Goal: Task Accomplishment & Management: Manage account settings

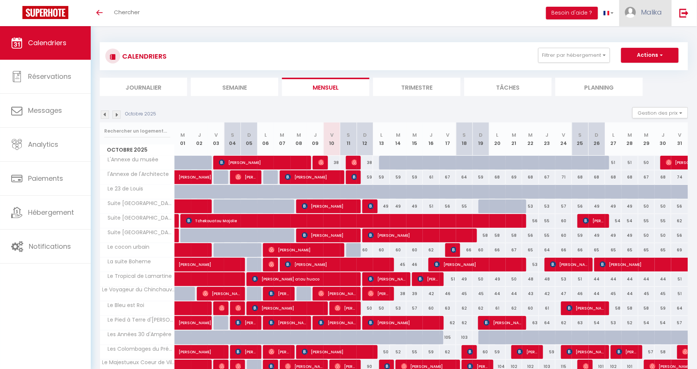
click at [636, 18] on link "Malika" at bounding box center [646, 13] width 52 height 26
click at [642, 49] on link "Équipe" at bounding box center [641, 50] width 55 height 13
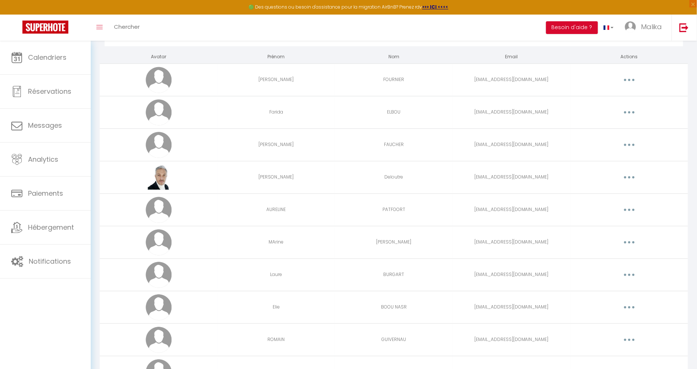
scroll to position [42, 0]
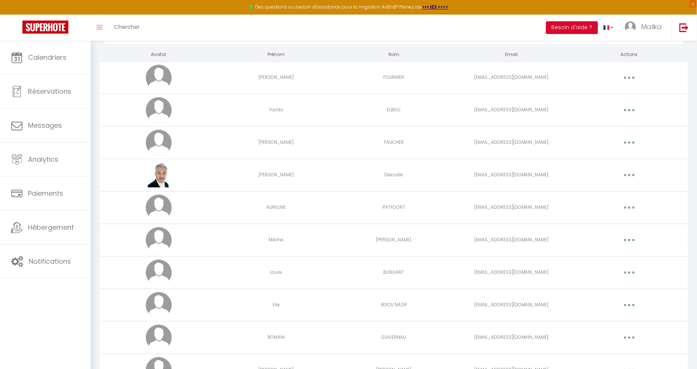
click at [320, 207] on td "AURELINE" at bounding box center [276, 207] width 118 height 33
click at [635, 206] on button "button" at bounding box center [629, 208] width 21 height 12
click at [591, 185] on td "Editer Supprimer" at bounding box center [630, 175] width 118 height 33
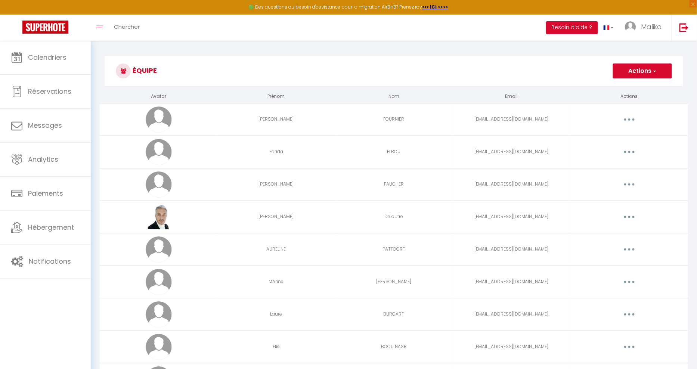
click at [627, 121] on button "button" at bounding box center [629, 120] width 21 height 12
click at [613, 139] on link "Editer" at bounding box center [610, 136] width 55 height 13
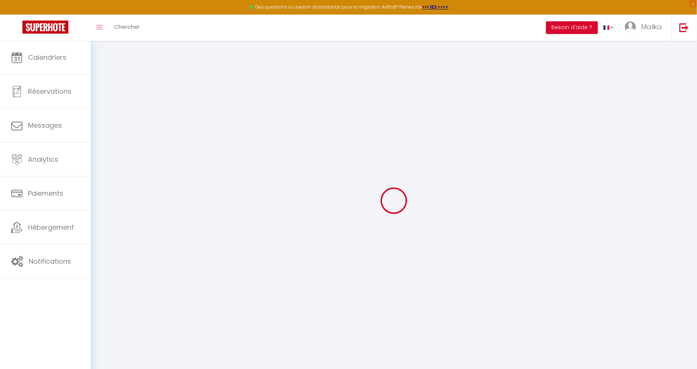
type input "[PERSON_NAME]"
type input "FOURNIER"
type input "[EMAIL_ADDRESS][DOMAIN_NAME]"
type textarea "[URL][DOMAIN_NAME]"
checkbox input "false"
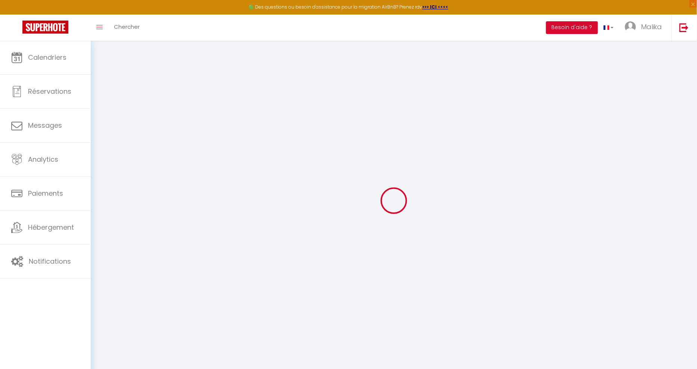
checkbox input "false"
checkbox input "true"
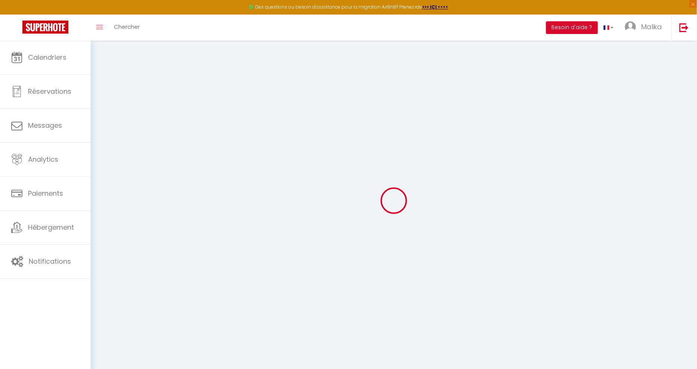
checkbox input "true"
checkbox input "false"
checkbox input "true"
checkbox input "false"
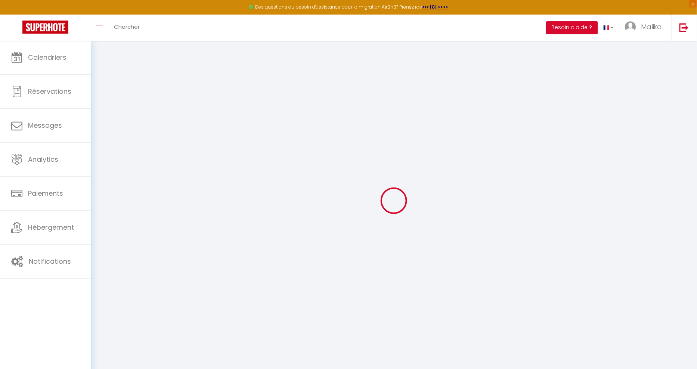
checkbox input "false"
checkbox input "true"
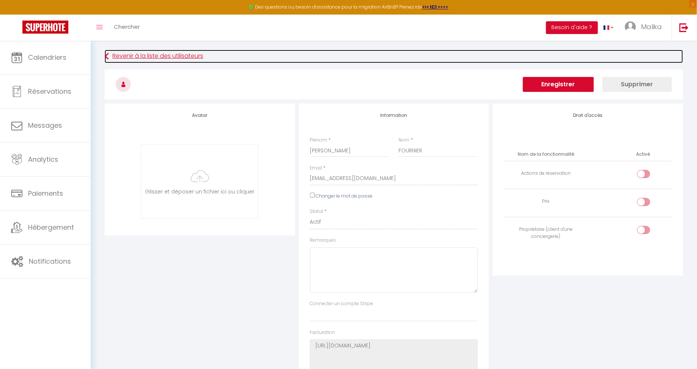
click at [182, 59] on link "Revenir à la liste des utilisateurs" at bounding box center [394, 56] width 579 height 13
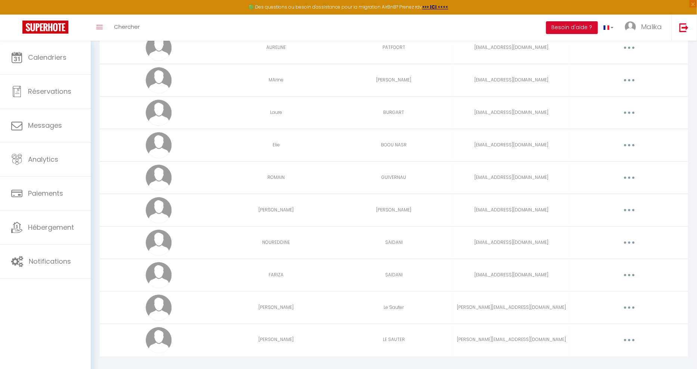
scroll to position [211, 0]
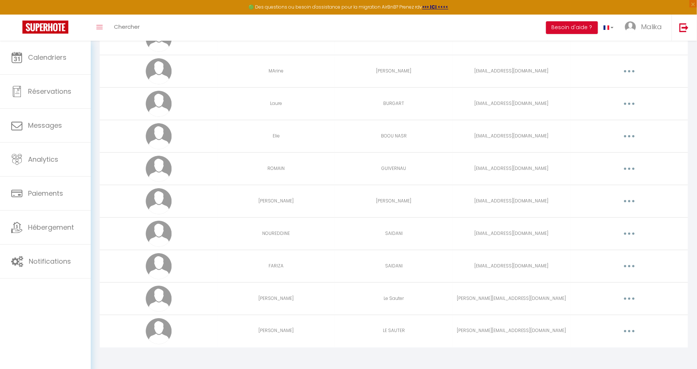
click at [327, 266] on td "FARIZA" at bounding box center [276, 266] width 118 height 33
click at [627, 264] on button "button" at bounding box center [629, 266] width 21 height 12
click at [595, 280] on link "Editer" at bounding box center [610, 283] width 55 height 13
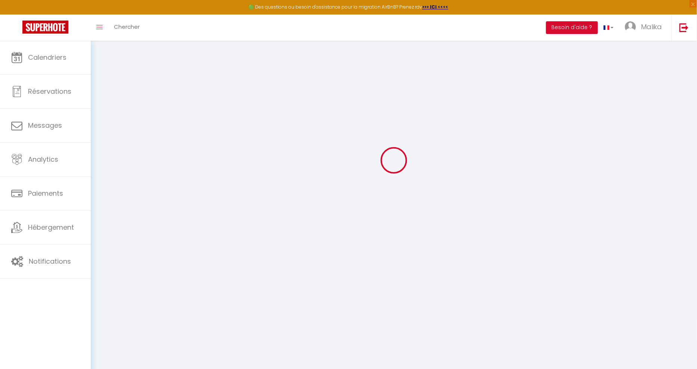
type input "FARIZA"
type input "SAIDANI"
type input "[EMAIL_ADDRESS][DOMAIN_NAME]"
type textarea "[URL][DOMAIN_NAME]"
checkbox input "true"
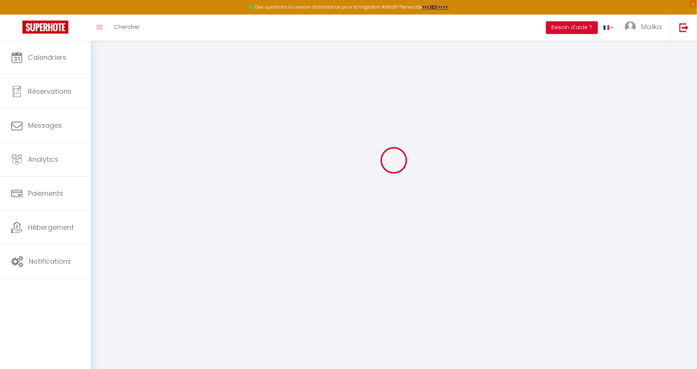
checkbox input "false"
checkbox input "true"
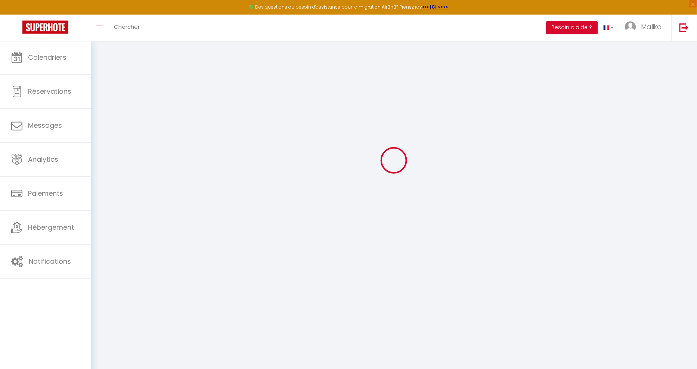
checkbox input "true"
checkbox input "false"
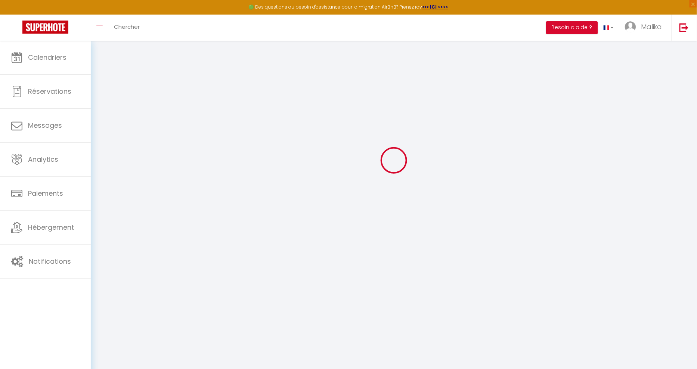
checkbox input "false"
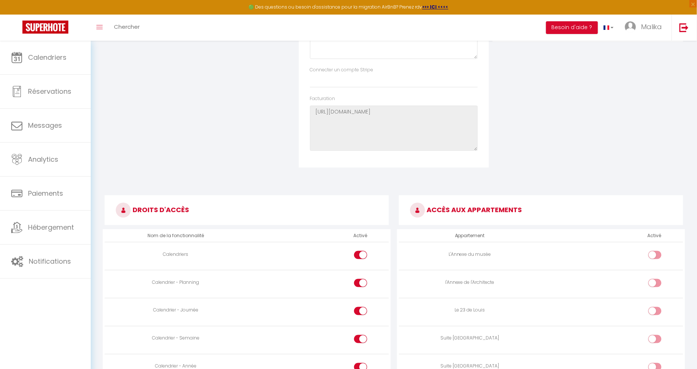
scroll to position [145, 0]
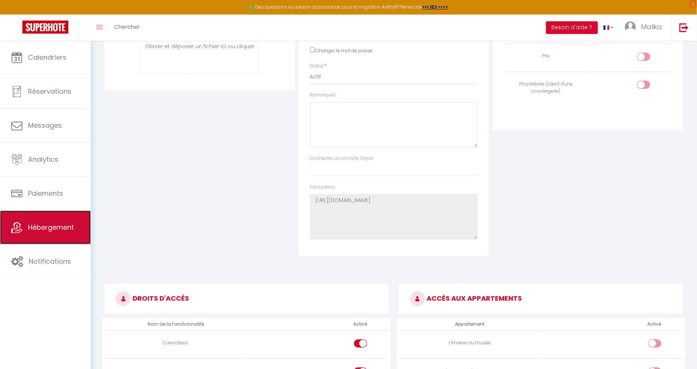
click at [37, 225] on span "Hébergement" at bounding box center [51, 227] width 46 height 9
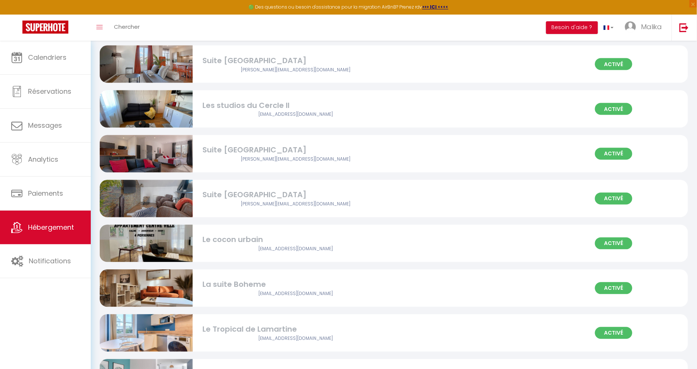
scroll to position [412, 0]
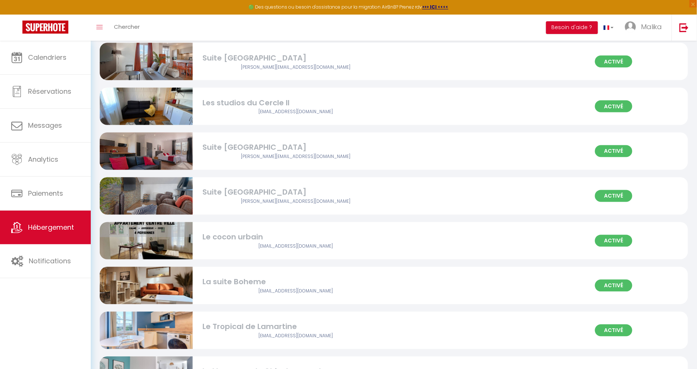
click at [290, 234] on div "Le cocon urbain" at bounding box center [296, 238] width 186 height 12
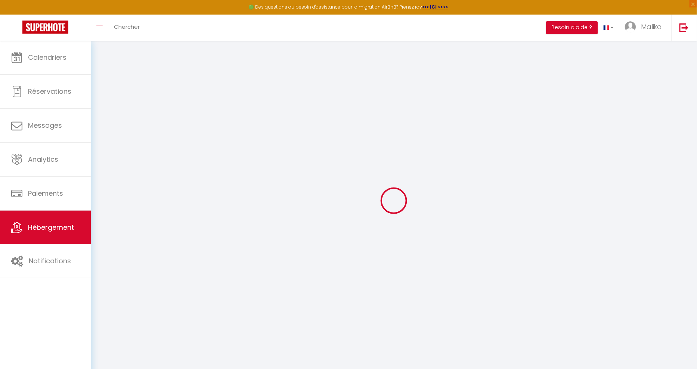
select select
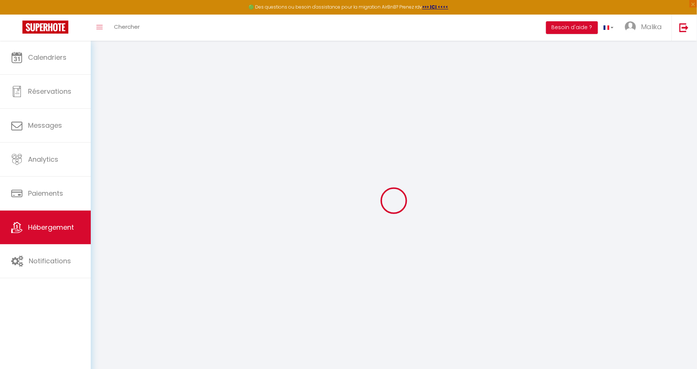
select select
checkbox input "false"
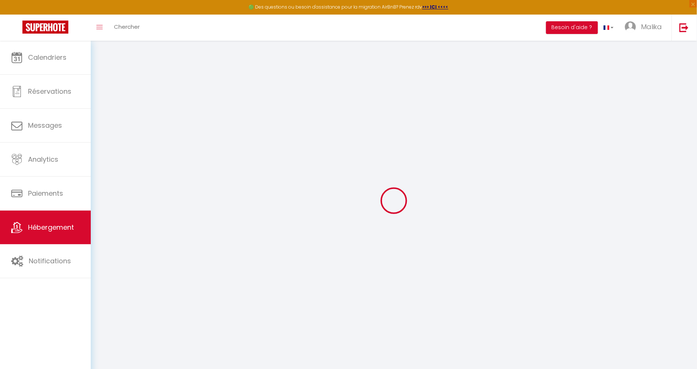
checkbox input "false"
select select
checkbox input "false"
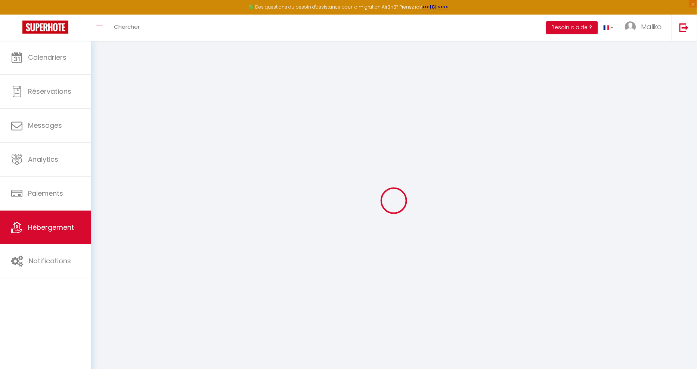
checkbox input "false"
select select "16:00"
select select
select select "10:00"
select select "30"
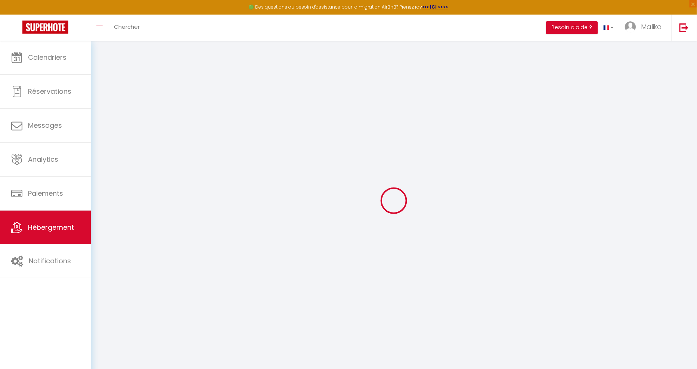
select select "120"
select select "21:00"
select select
checkbox input "false"
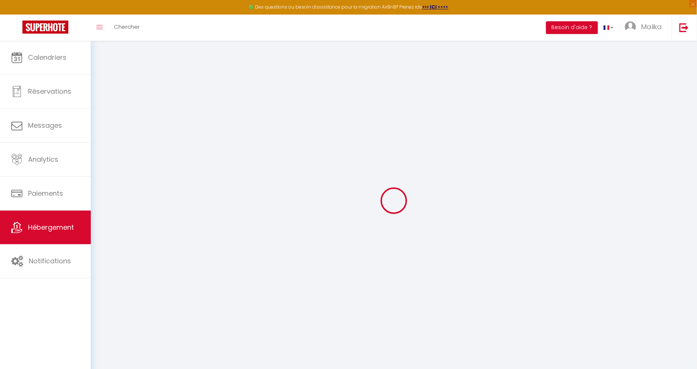
checkbox input "false"
select select
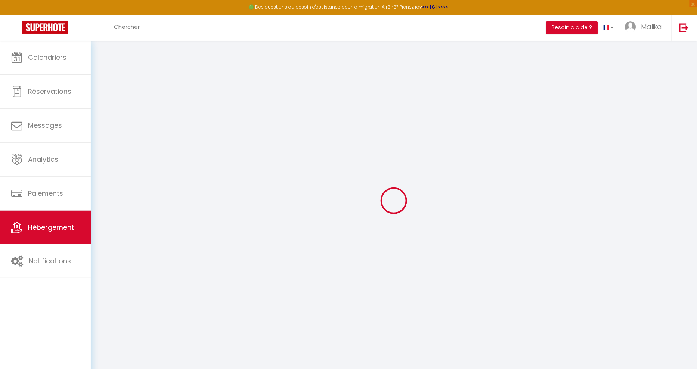
checkbox input "false"
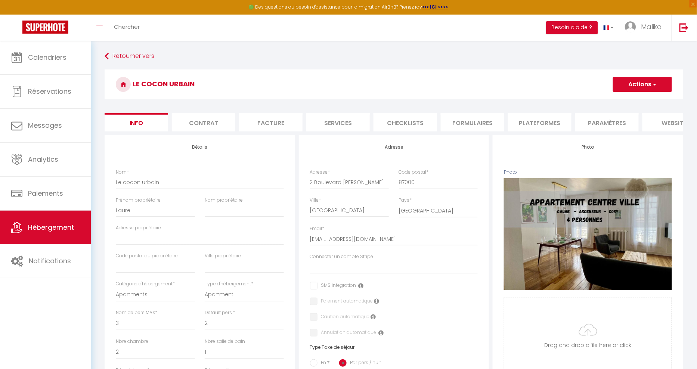
select select
checkbox input "false"
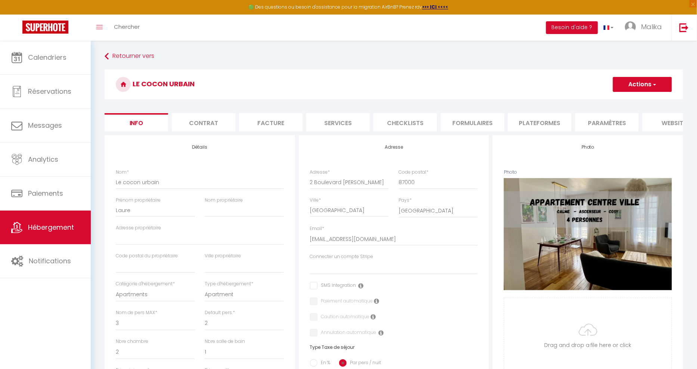
checkbox input "false"
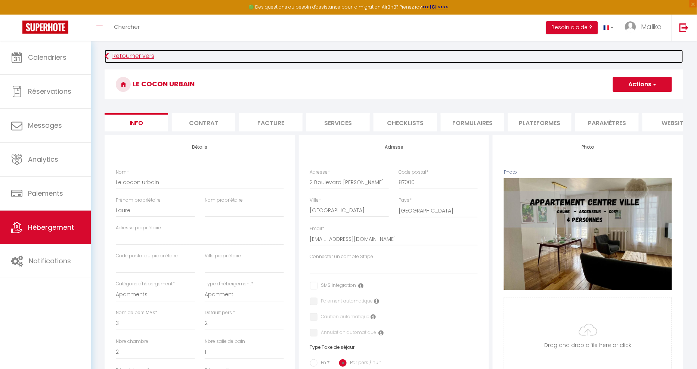
click at [124, 57] on link "Retourner vers" at bounding box center [394, 56] width 579 height 13
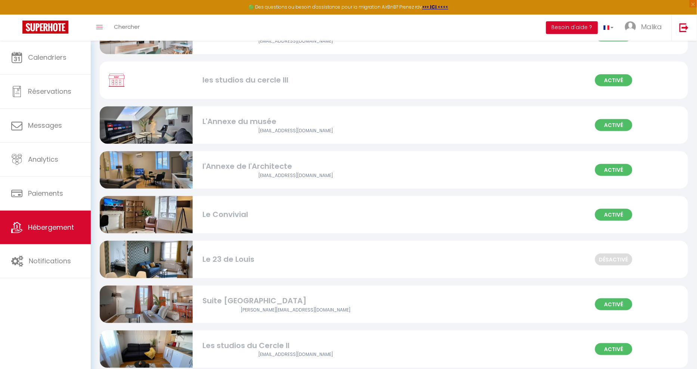
scroll to position [178, 0]
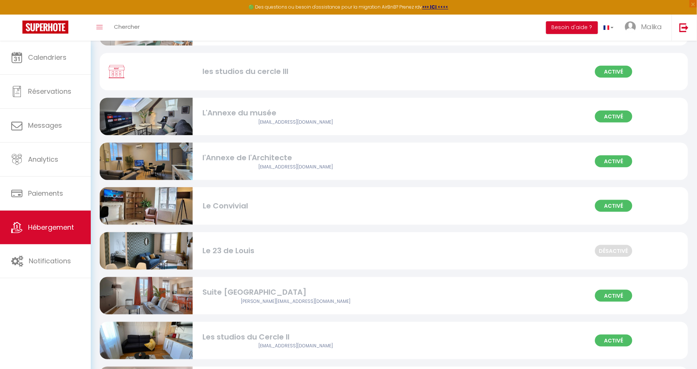
click at [223, 209] on div "Le Convivial" at bounding box center [296, 206] width 186 height 12
click at [215, 204] on div "Le Convivial" at bounding box center [296, 206] width 186 height 12
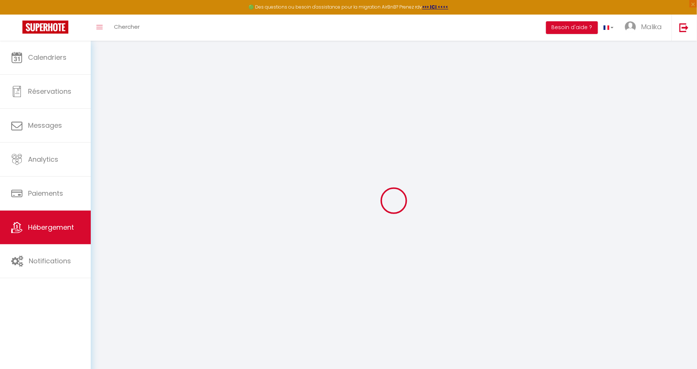
select select
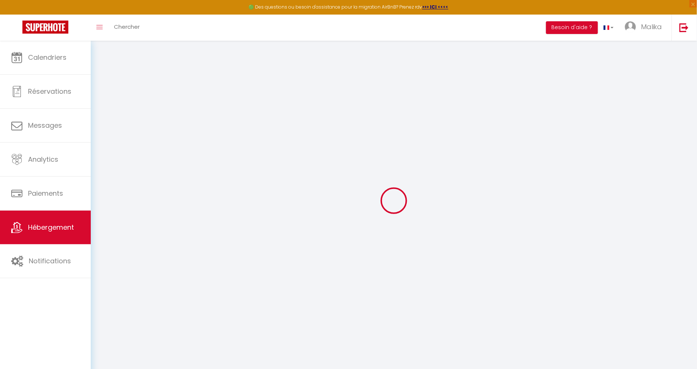
select select
checkbox input "false"
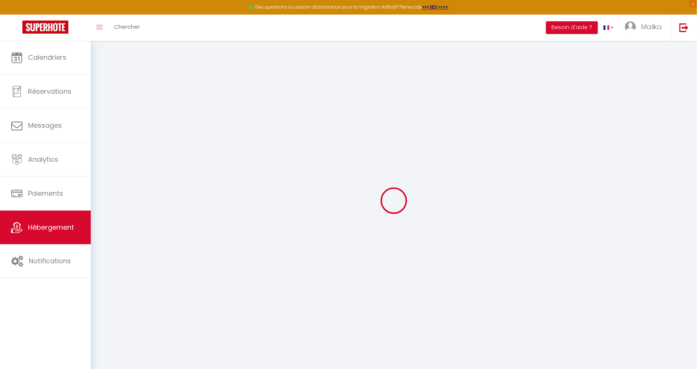
checkbox input "false"
select select
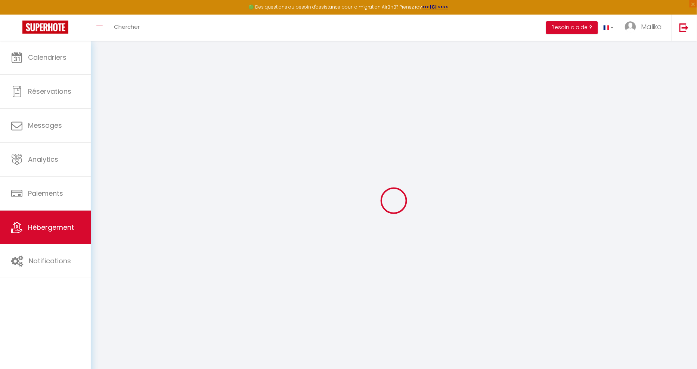
select select
checkbox input "false"
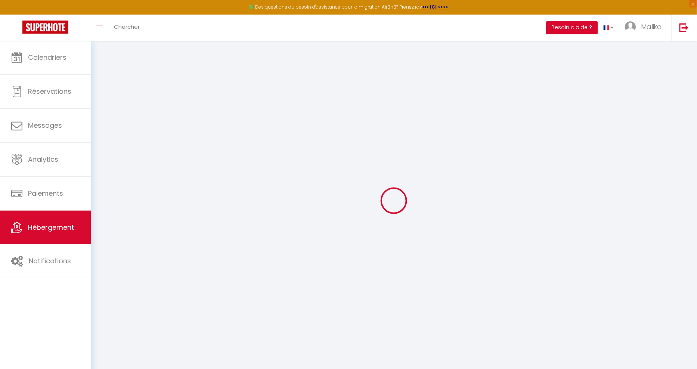
checkbox input "false"
select select
checkbox input "false"
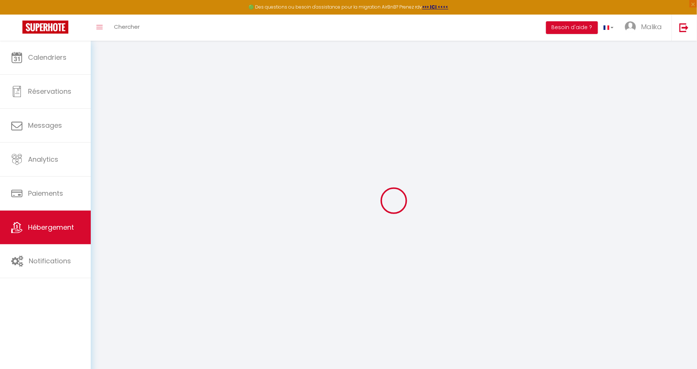
checkbox input "false"
select select "14:00"
select select
select select "11:00"
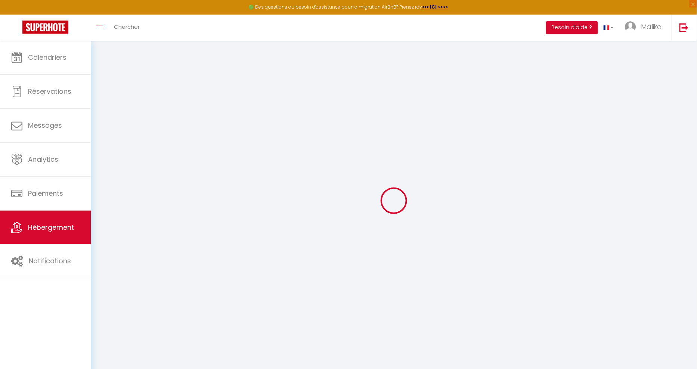
select select "30"
select select "120"
select select "21:00"
select select
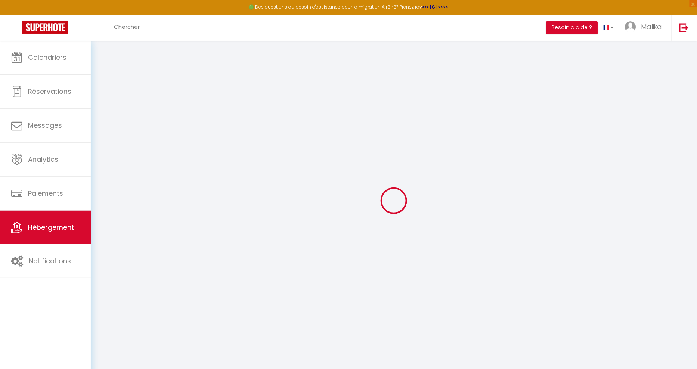
checkbox input "false"
select select
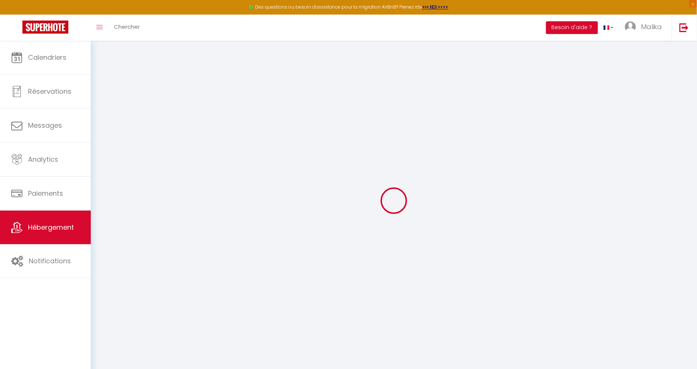
select select
checkbox input "false"
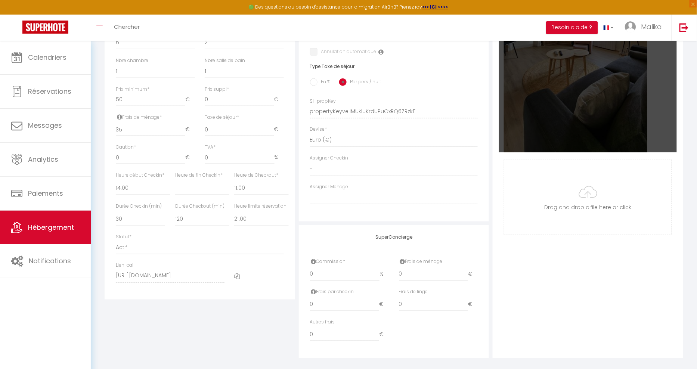
scroll to position [289, 0]
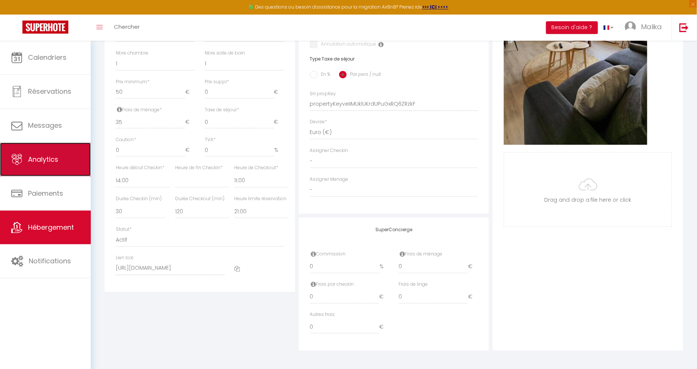
click at [43, 155] on span "Analytics" at bounding box center [43, 159] width 30 height 9
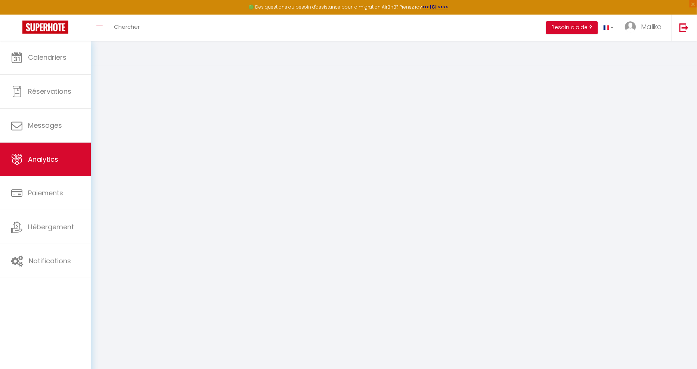
select select "2025"
select select "10"
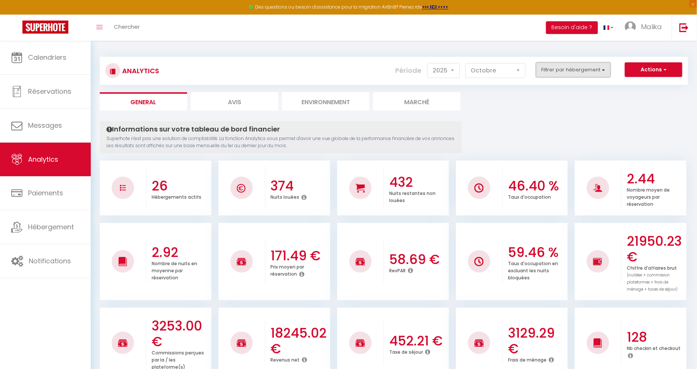
click at [573, 72] on button "Filtrer par hébergement" at bounding box center [573, 69] width 75 height 15
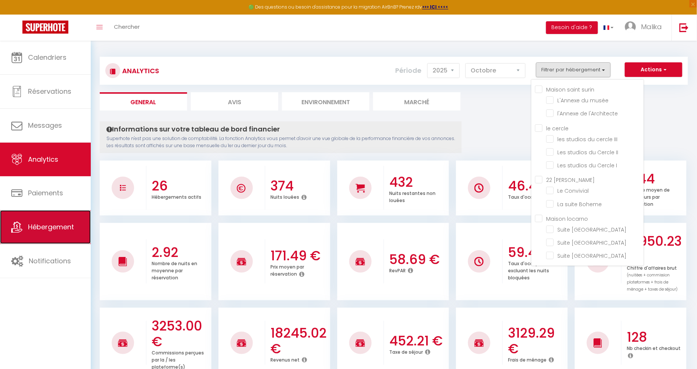
click at [47, 225] on span "Hébergement" at bounding box center [51, 226] width 46 height 9
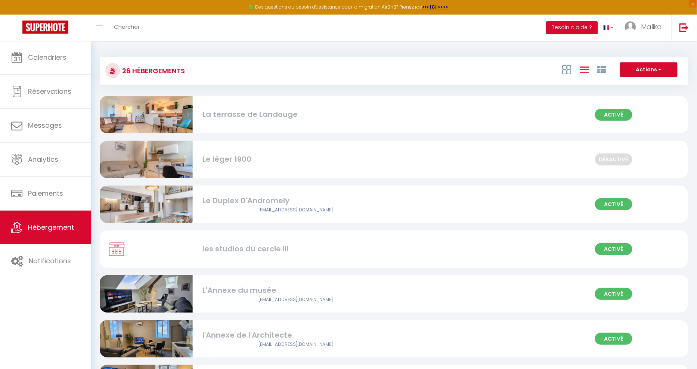
click at [291, 199] on div "Le Duplex D'Andromely" at bounding box center [296, 201] width 186 height 12
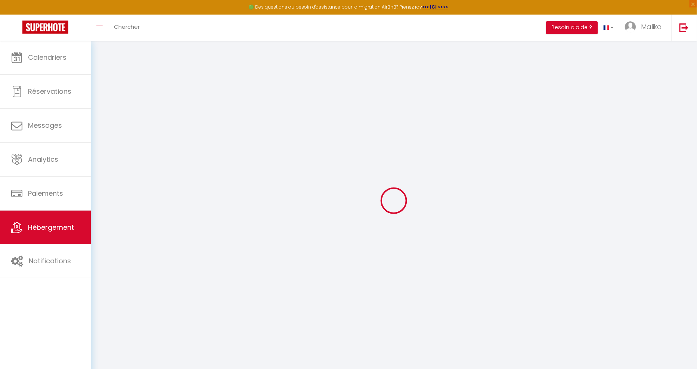
select select
checkbox input "false"
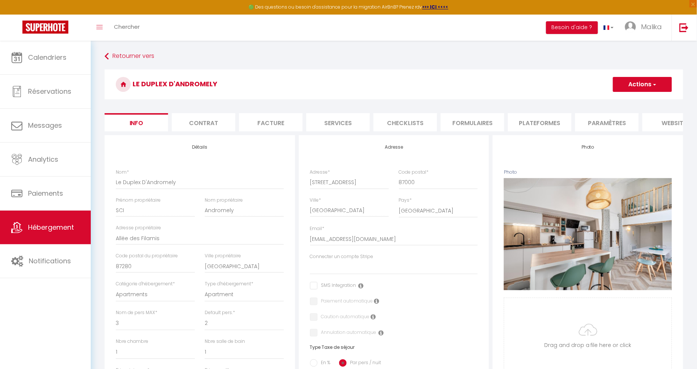
select select
checkbox input "false"
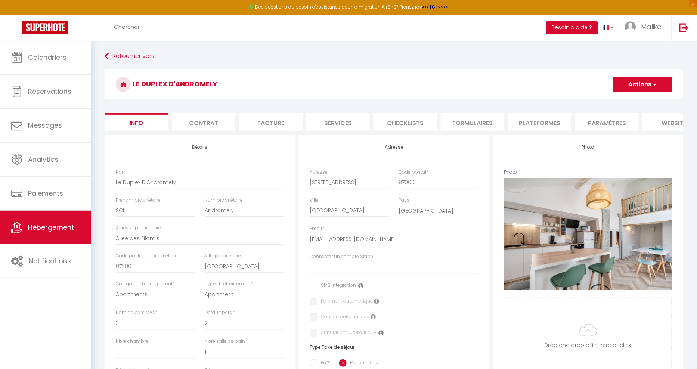
click at [554, 121] on li "Plateformes" at bounding box center [540, 122] width 64 height 18
select select
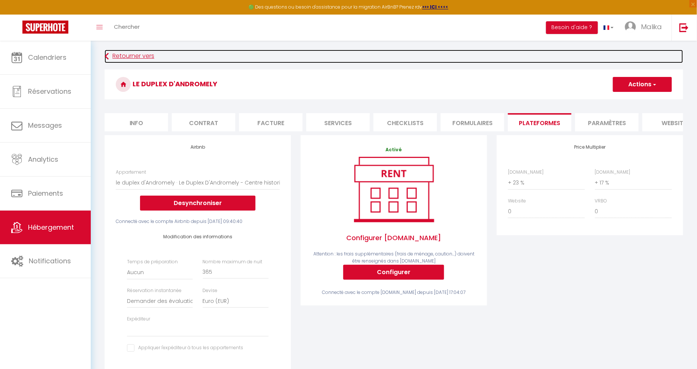
click at [149, 55] on link "Retourner vers" at bounding box center [394, 56] width 579 height 13
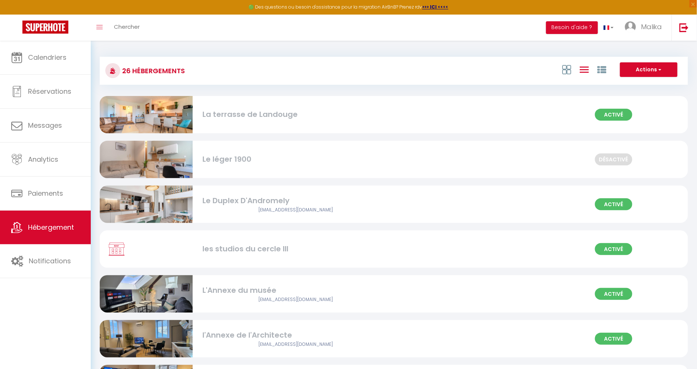
click at [295, 116] on div "La terrasse de Landouge" at bounding box center [296, 115] width 186 height 12
select select "3"
select select "2"
select select "1"
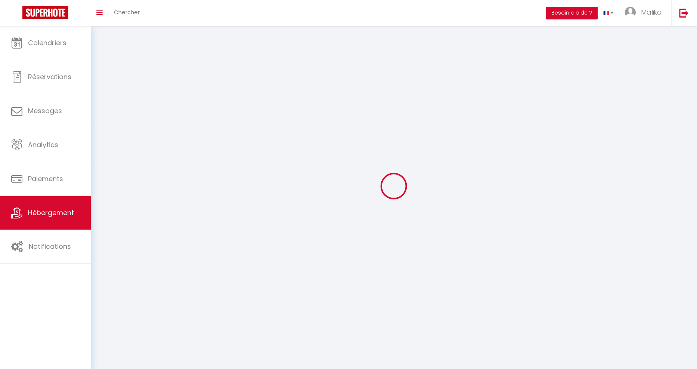
select select
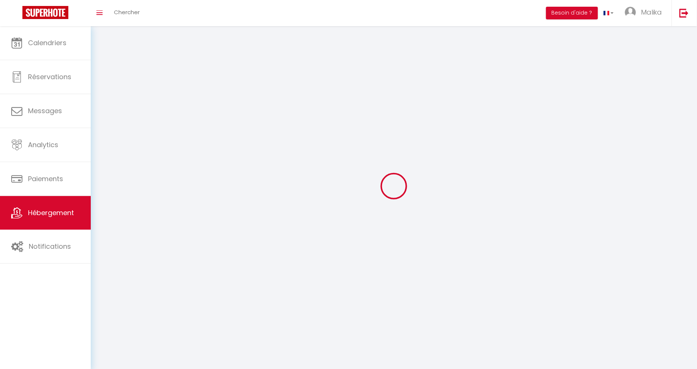
select select
checkbox input "false"
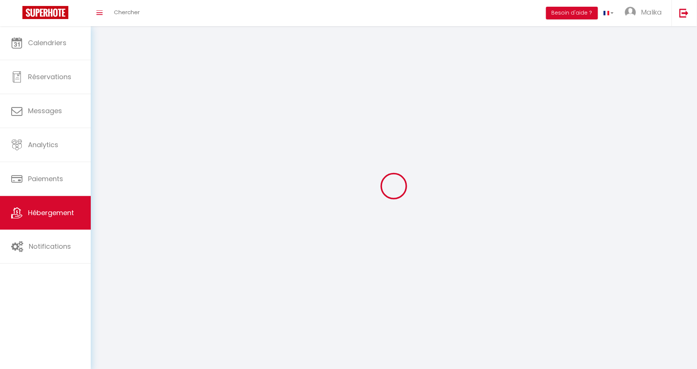
select select
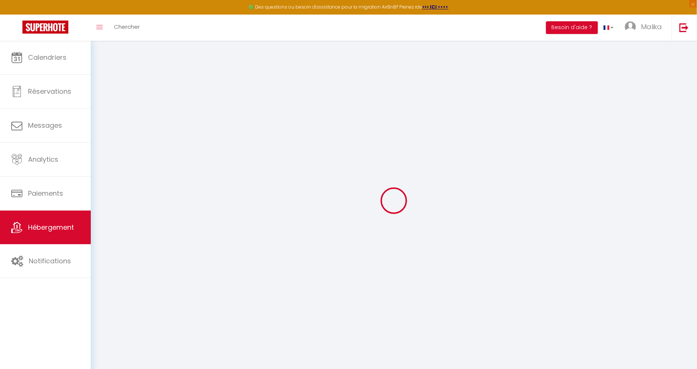
select select
checkbox input "false"
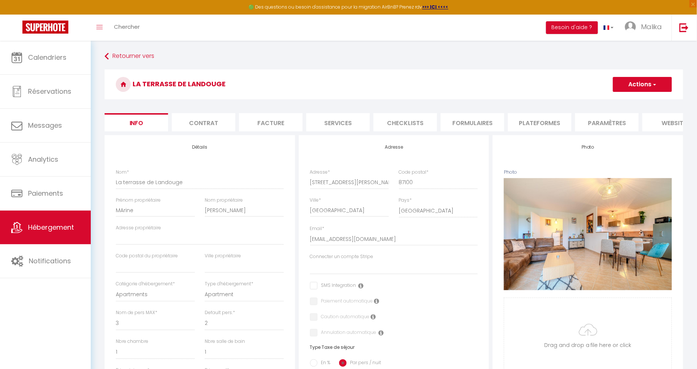
select select
checkbox input "false"
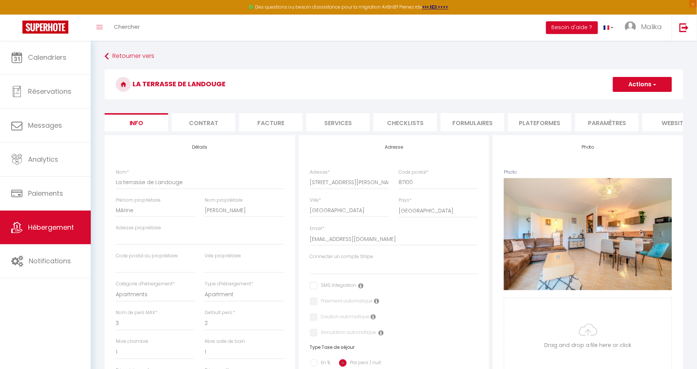
click at [567, 117] on li "Plateformes" at bounding box center [540, 122] width 64 height 18
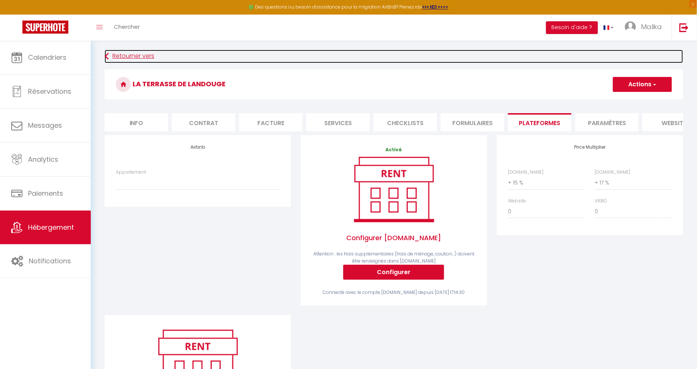
click at [149, 61] on link "Retourner vers" at bounding box center [394, 56] width 579 height 13
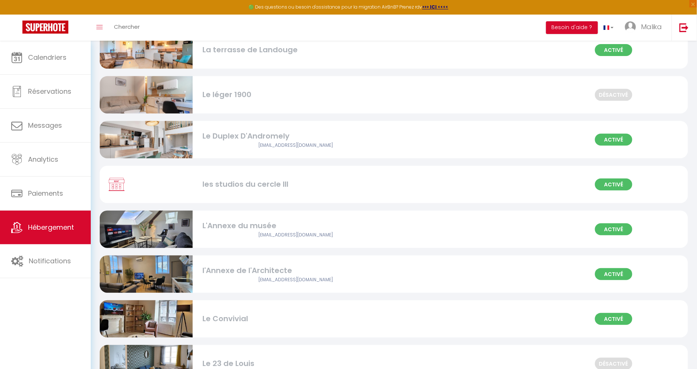
scroll to position [80, 0]
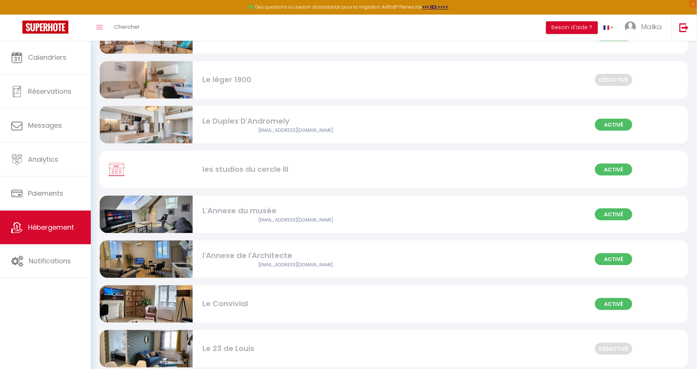
click at [260, 228] on div "Activé L'Annexe du musée [EMAIL_ADDRESS][DOMAIN_NAME]" at bounding box center [394, 214] width 589 height 37
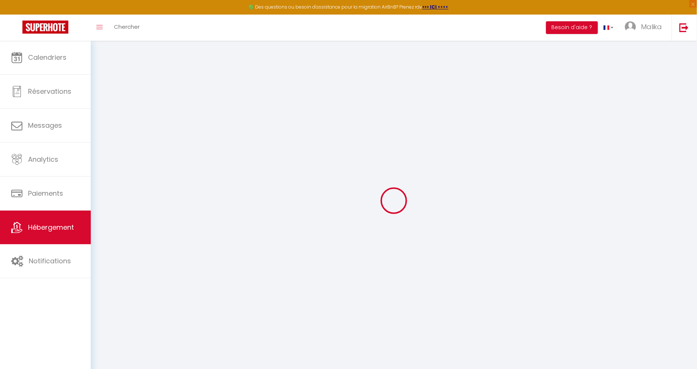
select select "22230-1197346724077809721"
select select
checkbox input "false"
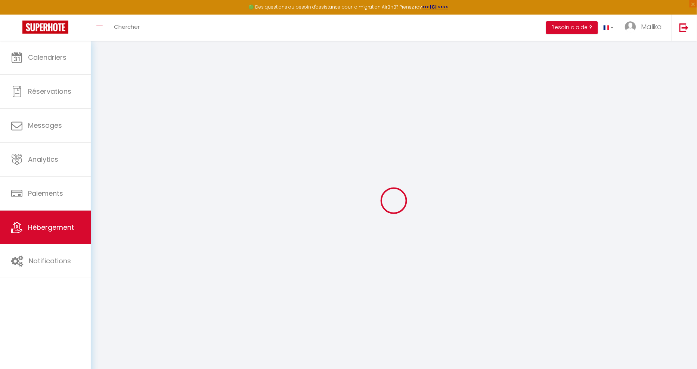
checkbox input "false"
select select
checkbox input "false"
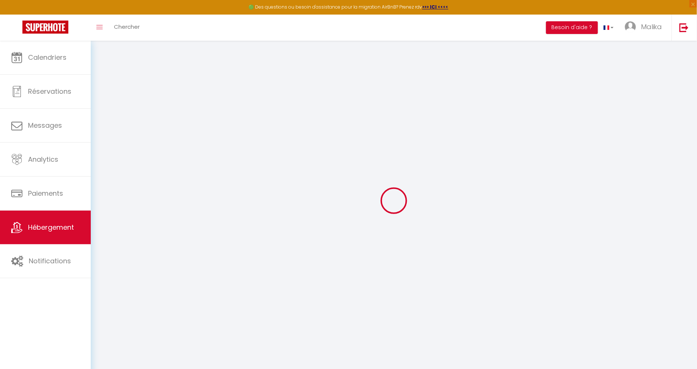
checkbox input "false"
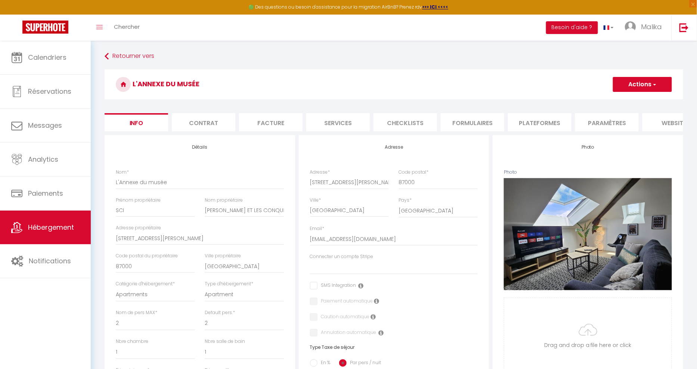
click at [479, 120] on li "Formulaires" at bounding box center [473, 122] width 64 height 18
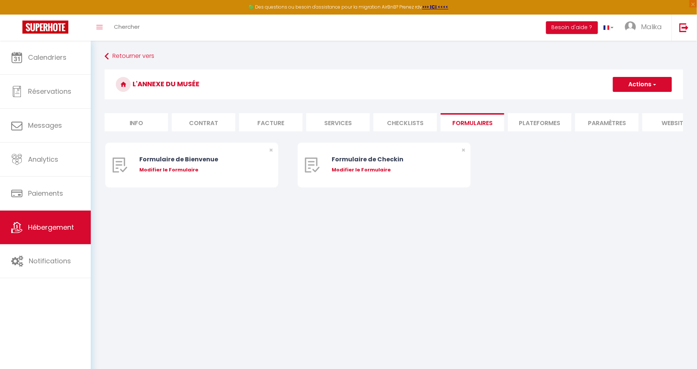
click at [520, 126] on li "Plateformes" at bounding box center [540, 122] width 64 height 18
select select
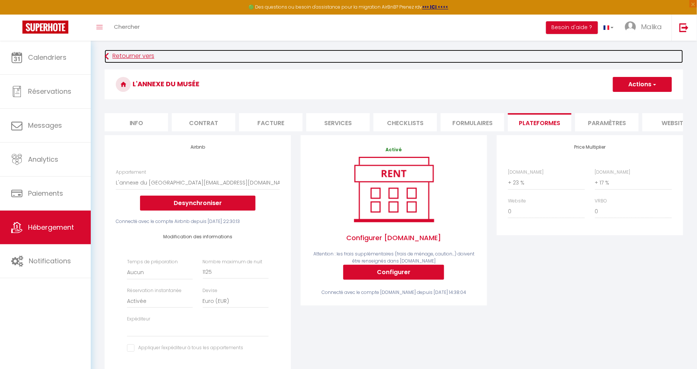
click at [144, 61] on link "Retourner vers" at bounding box center [394, 56] width 579 height 13
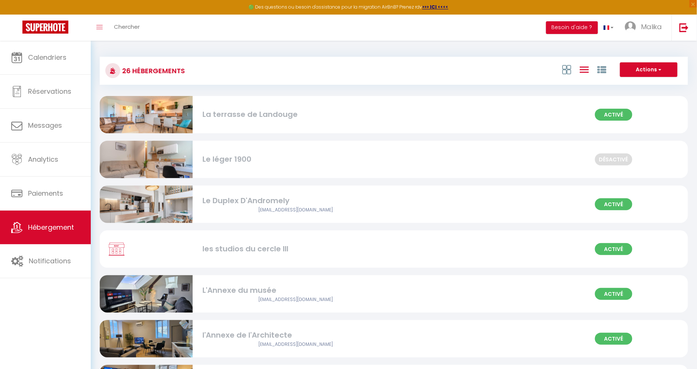
click at [249, 332] on div "l'Annexe de l'Architecte" at bounding box center [296, 336] width 186 height 12
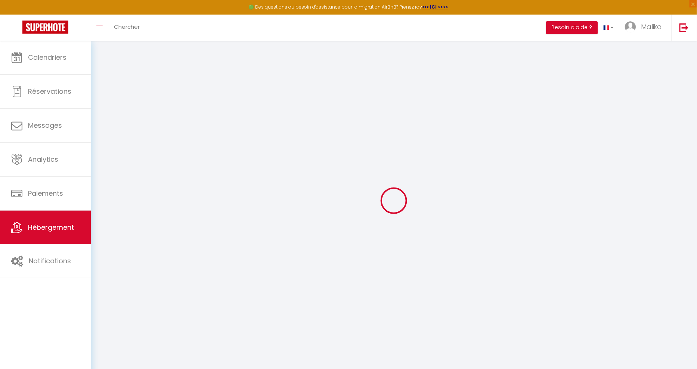
select select "22230-1290537935490238888"
select select "+ 23 %"
select select "+ 17 %"
select select
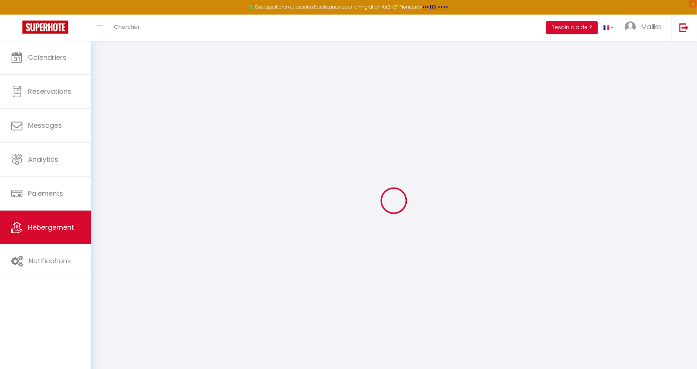
checkbox input "false"
select select "well_reviewed_guests"
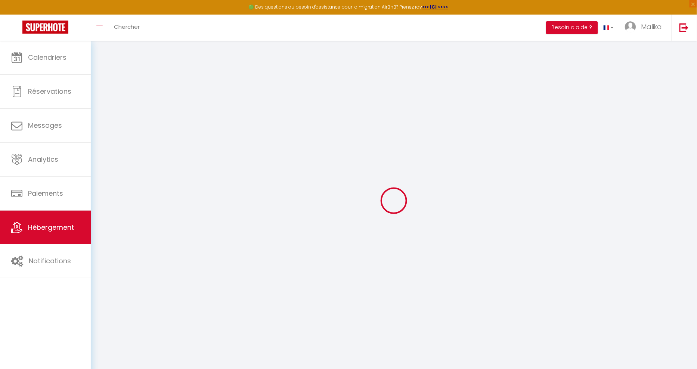
select select "EUR"
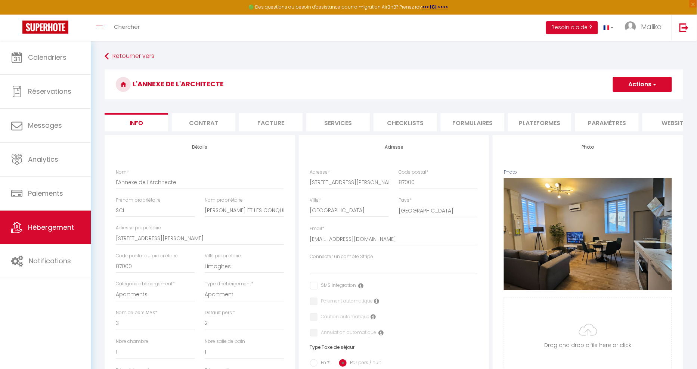
click at [525, 128] on li "Plateformes" at bounding box center [540, 122] width 64 height 18
select select
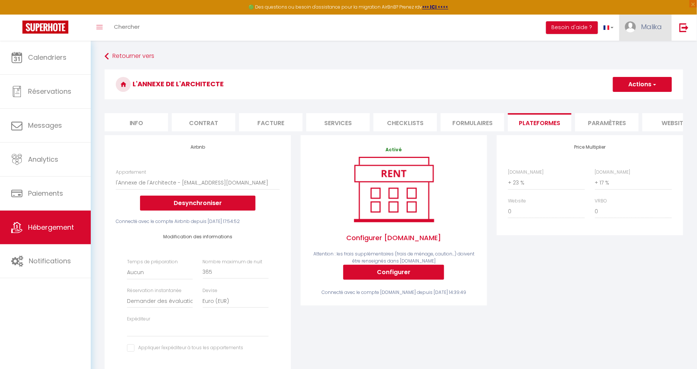
click at [650, 17] on link "Malika" at bounding box center [646, 28] width 52 height 26
click at [630, 47] on link "Paramètres" at bounding box center [641, 52] width 55 height 13
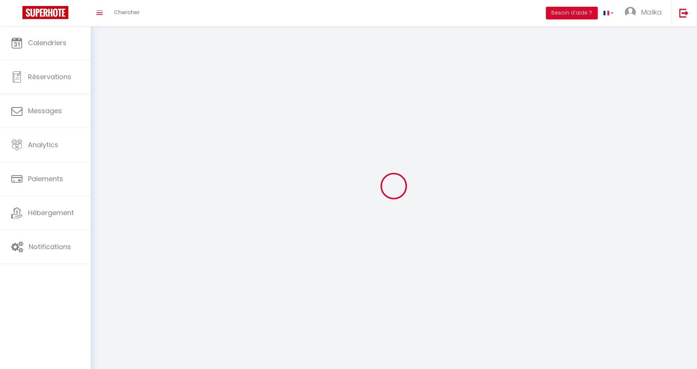
type input "Malika"
type input "TLEMSANI"
type input "0748135277"
type input "[STREET_ADDRESS]"
type input "87000"
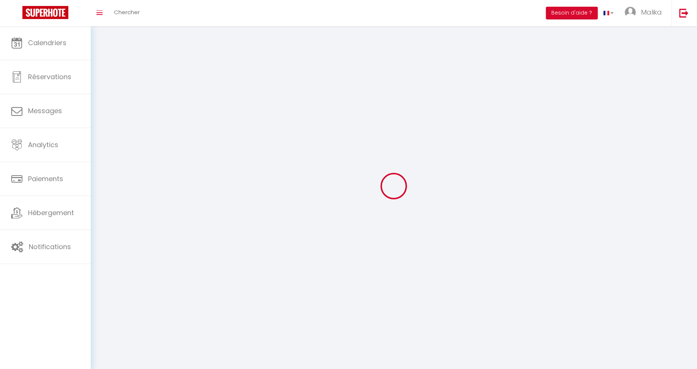
type input "[GEOGRAPHIC_DATA]"
type input "06jeK5vKVPvCPtqmcWYlVteMG"
type input "kFJmOfdfT2f98SbaEULUoZBKf"
select select "28"
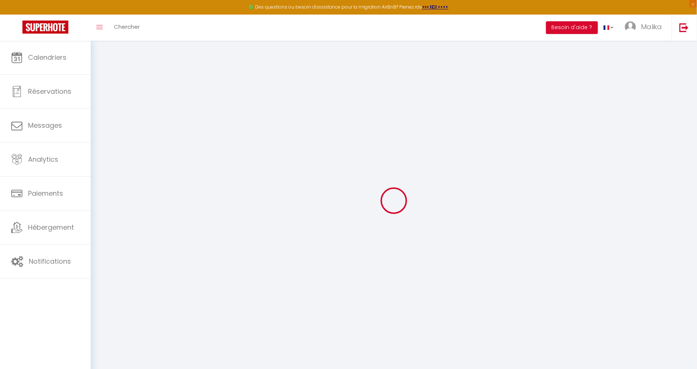
type input "06jeK5vKVPvCPtqmcWYlVteMG"
type input "kFJmOfdfT2f98SbaEULUoZBKf"
type input "[URL][DOMAIN_NAME]"
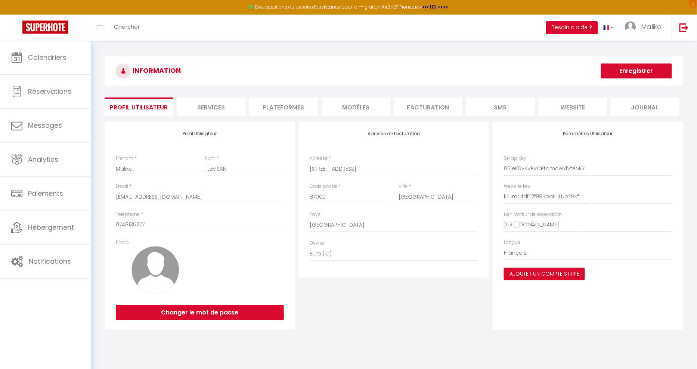
click at [384, 38] on div "Toggle menubar Chercher BUTTON Besoin d'aide ? Malika Paramètres Équipe" at bounding box center [373, 28] width 638 height 26
click at [306, 101] on li "Plateformes" at bounding box center [283, 107] width 69 height 18
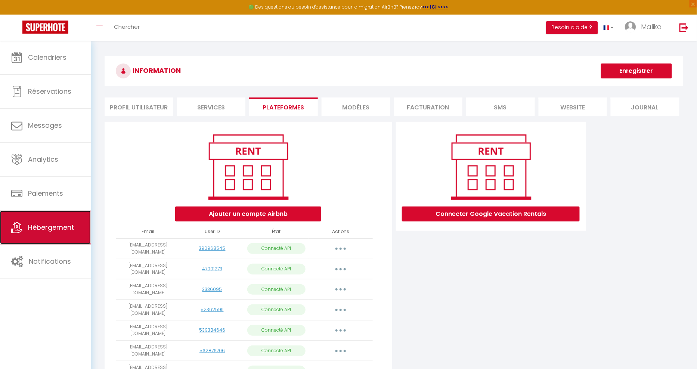
click at [63, 231] on span "Hébergement" at bounding box center [51, 227] width 46 height 9
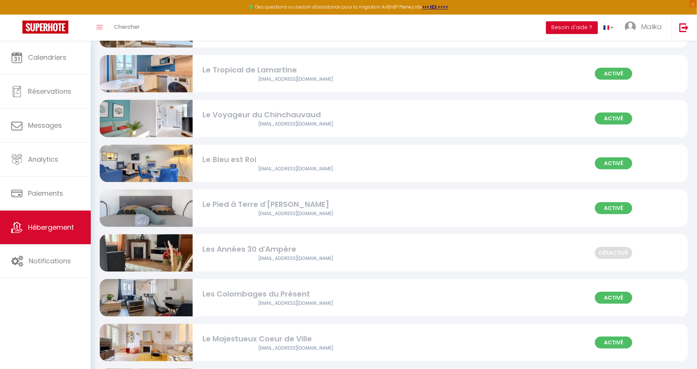
scroll to position [669, 0]
click at [416, 218] on div "Activé Le Pied à Terre d'[PERSON_NAME] [EMAIL_ADDRESS][DOMAIN_NAME]" at bounding box center [394, 207] width 589 height 37
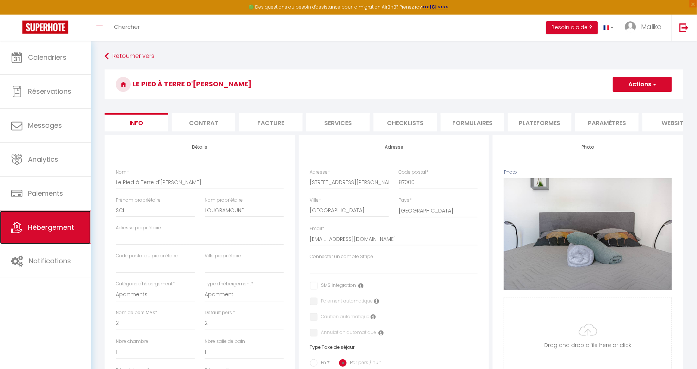
click at [59, 223] on span "Hébergement" at bounding box center [51, 227] width 46 height 9
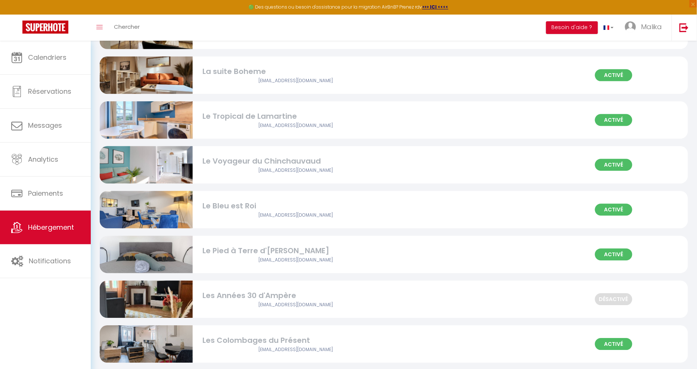
scroll to position [626, 0]
